Goal: Find specific page/section: Find specific page/section

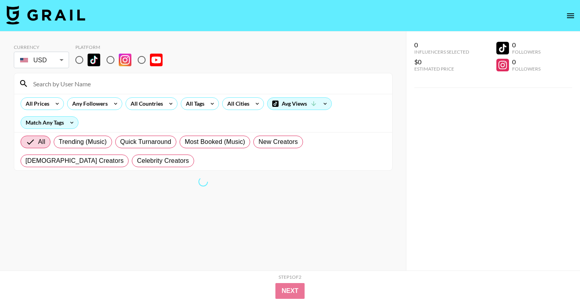
click at [81, 86] on input at bounding box center [207, 83] width 359 height 13
type input "shak"
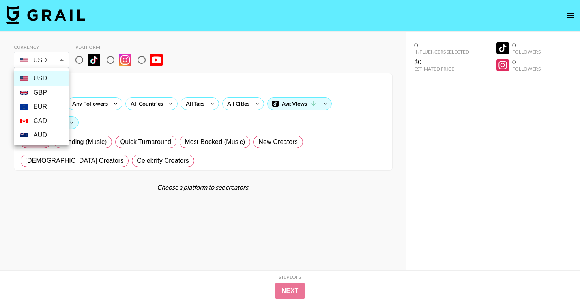
click at [50, 61] on body "Currency USD USD ​ Platform shak All Prices Any Followers All Countries All Tag…" at bounding box center [290, 167] width 580 height 334
click at [49, 92] on li "GBP" at bounding box center [41, 93] width 55 height 14
type input "GBP"
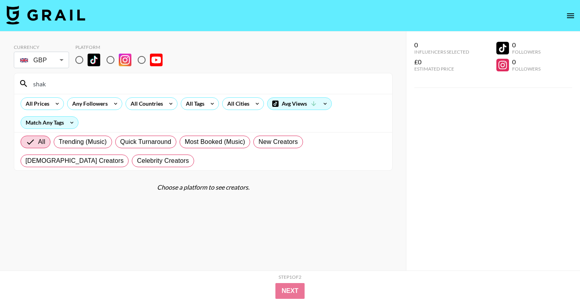
click at [71, 85] on input "shak" at bounding box center [207, 83] width 359 height 13
click at [33, 82] on input "shak" at bounding box center [207, 83] width 359 height 13
click at [60, 86] on input "@shak" at bounding box center [207, 83] width 359 height 13
type input "@sha"
click at [83, 60] on input "radio" at bounding box center [79, 60] width 17 height 17
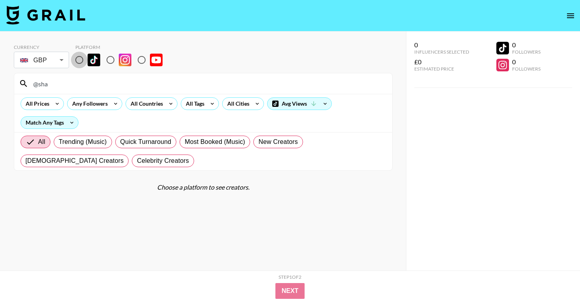
radio input "true"
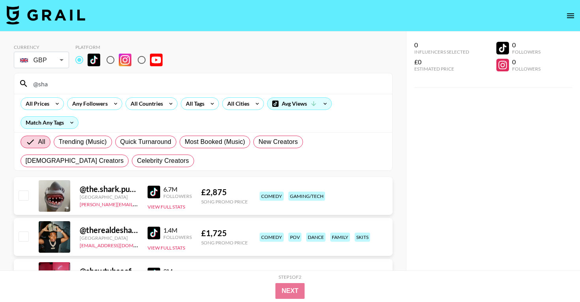
click at [80, 87] on input "@sha" at bounding box center [207, 83] width 359 height 13
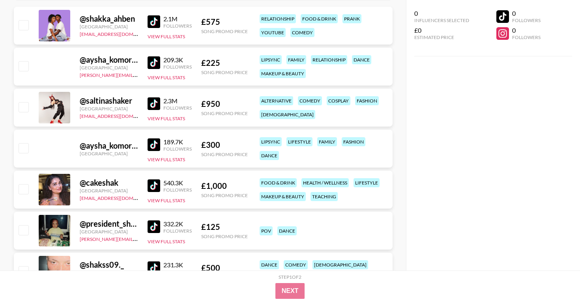
scroll to position [32, 0]
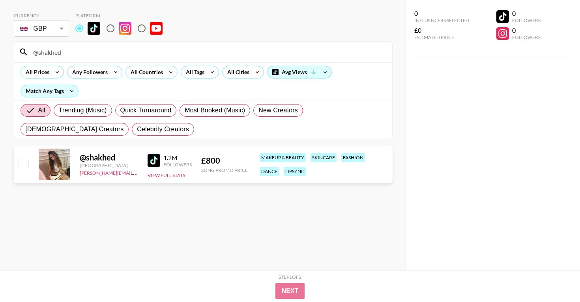
type input "@shakhed"
